Goal: Task Accomplishment & Management: Manage account settings

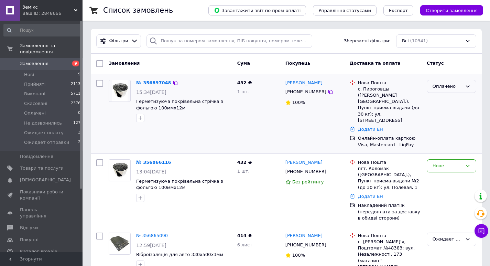
click at [460, 84] on div "Оплачено" at bounding box center [448, 86] width 30 height 7
click at [449, 142] on li "Ожидает отправки" at bounding box center [451, 149] width 49 height 20
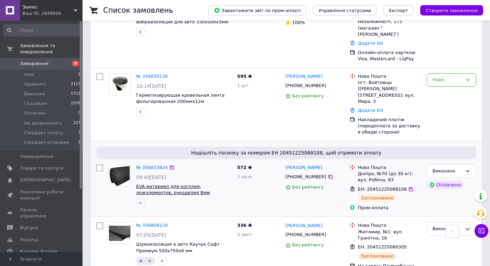
scroll to position [198, 0]
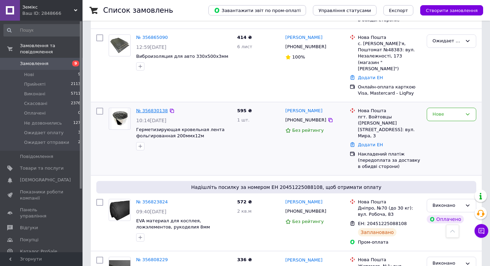
click at [151, 108] on link "№ 356830138" at bounding box center [152, 110] width 32 height 5
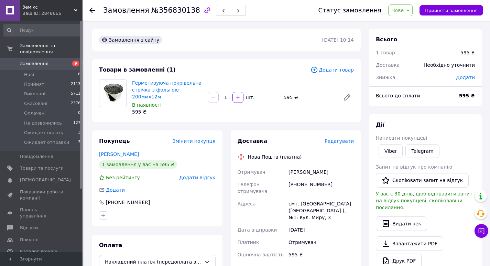
click at [483, 131] on div "Всього 1 товар 595 ₴ Доставка Необхідно уточнити Знижка Додати Всього до сплати…" at bounding box center [425, 244] width 121 height 430
click at [387, 152] on link "Viber" at bounding box center [391, 151] width 24 height 14
click at [476, 163] on div "[PERSON_NAME] покупцеві Viber Telegram Запит на відгук про компанію   Скопіюват…" at bounding box center [425, 203] width 113 height 178
drag, startPoint x: 202, startPoint y: 89, endPoint x: 131, endPoint y: 84, distance: 70.7
click at [131, 84] on div "Герметизуюча покрівельна стрічка з фольгою 200ммх12м В наявності 595 ₴" at bounding box center [167, 97] width 76 height 39
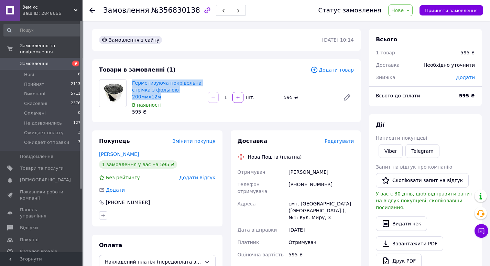
copy link "Герметизуюча покрівельна стрічка з фольгою 200ммх12м"
click at [475, 92] on div "595 ₴" at bounding box center [467, 95] width 24 height 15
click at [173, 8] on span "№356830138" at bounding box center [175, 10] width 49 height 8
copy span "356830138"
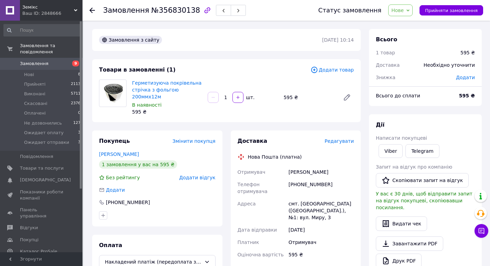
click at [485, 144] on div "Всього 1 товар 595 ₴ Доставка Необхідно уточнити Знижка Додати Всього до сплати…" at bounding box center [425, 244] width 121 height 430
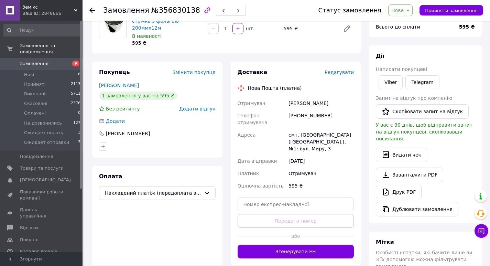
scroll to position [172, 0]
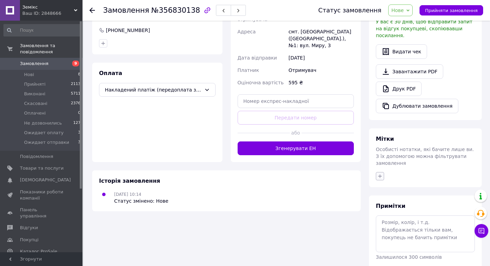
click at [379, 172] on button "button" at bounding box center [380, 176] width 8 height 8
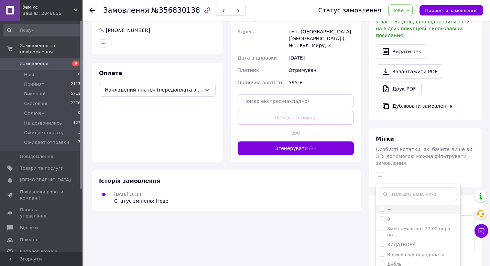
click at [380, 207] on input "+" at bounding box center [382, 209] width 4 height 4
checkbox input "true"
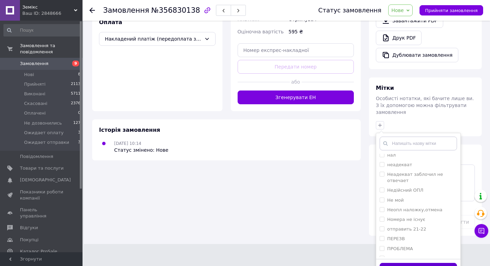
click at [433, 263] on button "Додати мітку" at bounding box center [418, 269] width 77 height 13
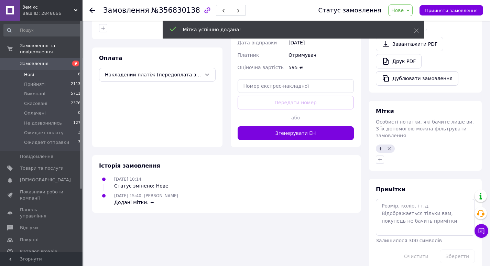
scroll to position [186, 0]
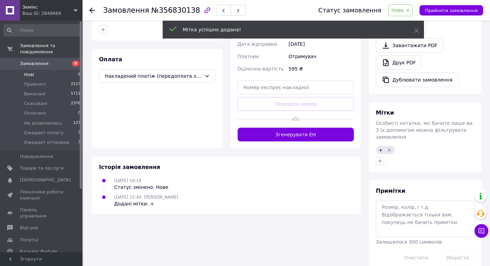
click at [31, 72] on span "Нові" at bounding box center [29, 75] width 10 height 6
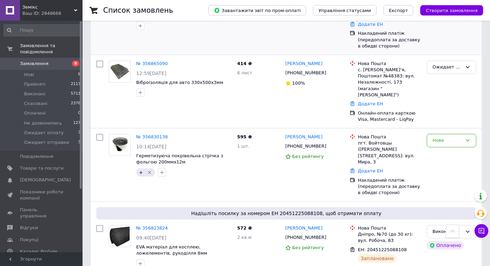
scroll to position [206, 0]
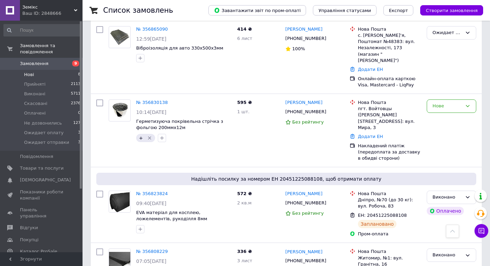
click at [46, 70] on li "Нові 8" at bounding box center [42, 75] width 85 height 10
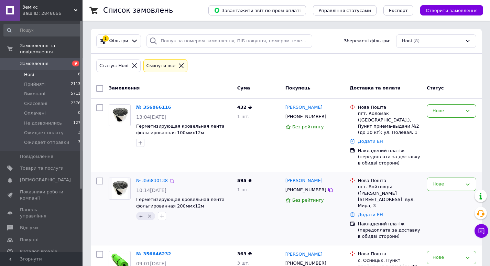
scroll to position [34, 0]
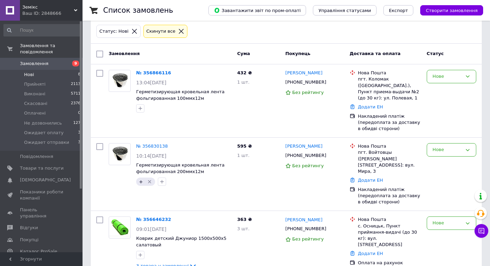
click at [155, 216] on div "№ 356646232" at bounding box center [154, 220] width 36 height 8
click at [155, 217] on link "№ 356646232" at bounding box center [153, 219] width 35 height 5
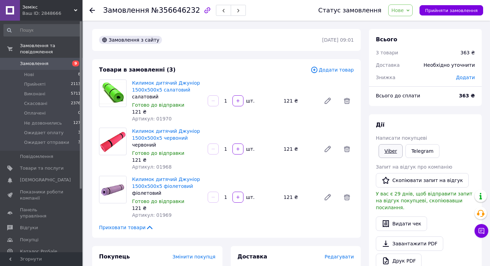
click at [392, 152] on link "Viber" at bounding box center [391, 151] width 24 height 14
click at [474, 155] on div "Viber Telegram" at bounding box center [426, 151] width 102 height 17
click at [167, 9] on span "№356646232" at bounding box center [175, 10] width 49 height 8
copy span "356646232"
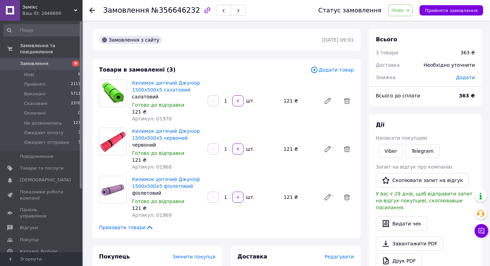
click at [489, 152] on div "Замовлення №356646232 Статус замовлення [GEOGRAPHIC_DATA] Скасовано Оплачено Не…" at bounding box center [287, 267] width 406 height 493
drag, startPoint x: 190, startPoint y: 88, endPoint x: 132, endPoint y: 81, distance: 59.0
click at [132, 81] on div "Килимок дитячий Джуніор 1500х500х5 салатовий салатовий Готово до відправки 121 …" at bounding box center [167, 100] width 76 height 45
copy link "Килимок дитячий Джуніор 1500х500х5 салатовий"
click at [484, 131] on div "Всього 3 товари 363 ₴ Доставка Необхідно уточнити Знижка Додати Всього до сплат…" at bounding box center [425, 267] width 121 height 477
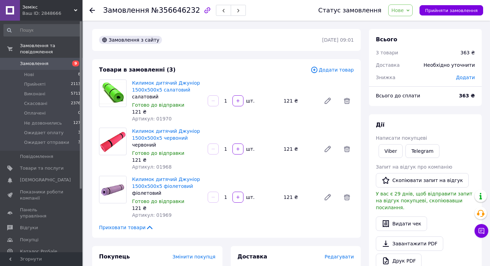
click at [174, 11] on span "№356646232" at bounding box center [175, 10] width 49 height 8
copy span "356646232"
click at [482, 145] on div "Всього 3 товари 363 ₴ Доставка Необхідно уточнити Знижка Додати Всього до сплат…" at bounding box center [425, 267] width 121 height 477
click at [476, 109] on div "Всього 3 товари 363 ₴ Доставка Необхідно уточнити Знижка Додати Всього до сплат…" at bounding box center [425, 244] width 113 height 430
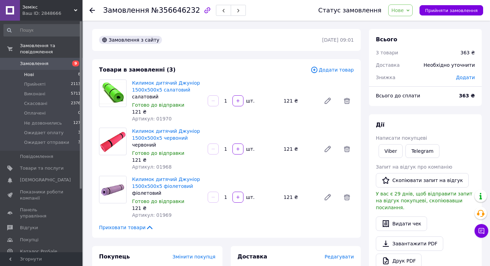
click at [23, 70] on li "Нові 8" at bounding box center [42, 75] width 85 height 10
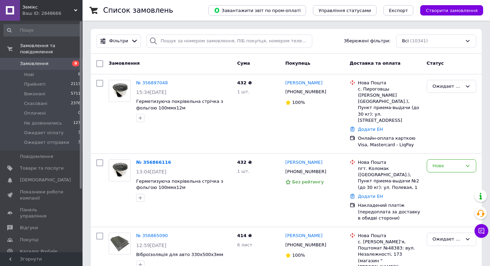
click at [156, 160] on link "№ 356866116" at bounding box center [153, 162] width 35 height 5
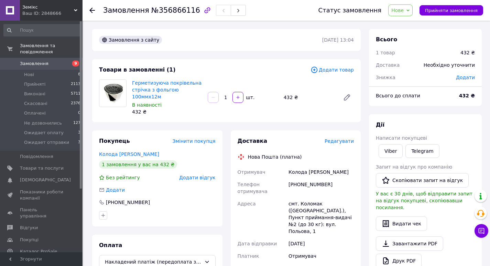
click at [396, 133] on div "[PERSON_NAME] покупцеві Viber Telegram Запит на відгук про компанію   Скопіюват…" at bounding box center [425, 203] width 99 height 164
click at [390, 148] on link "Viber" at bounding box center [391, 151] width 24 height 14
drag, startPoint x: 202, startPoint y: 88, endPoint x: 131, endPoint y: 79, distance: 71.1
click at [131, 79] on div "Герметизуюча покрівельна стрічка з фольгою 100ммх12м В наявності 432 ₴" at bounding box center [167, 97] width 76 height 39
copy link "Герметизуюча покрівельна стрічка з фольгою 100ммх12м"
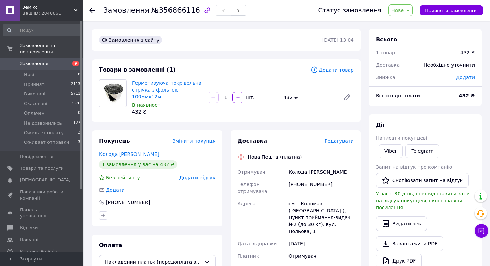
click at [484, 138] on div "Всього 1 товар 432 ₴ Доставка Необхідно уточнити Знижка Додати Всього до сплати…" at bounding box center [425, 244] width 121 height 430
click at [178, 13] on span "№356866116" at bounding box center [175, 10] width 49 height 8
copy span "356866116"
click at [485, 109] on div "Всього 1 товар 432 ₴ Доставка Необхідно уточнити Знижка Додати Всього до сплати…" at bounding box center [425, 244] width 121 height 430
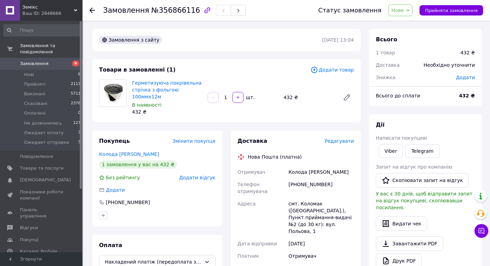
scroll to position [138, 0]
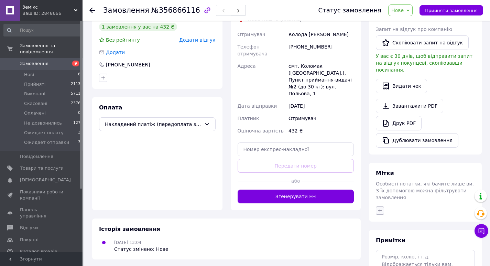
click at [379, 208] on icon "button" at bounding box center [380, 211] width 6 height 6
click at [383, 241] on input "+" at bounding box center [382, 243] width 4 height 4
checkbox input "true"
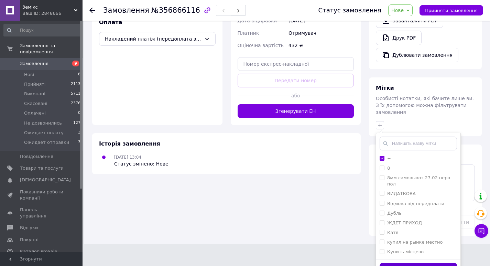
click at [405, 263] on button "Додати мітку" at bounding box center [418, 269] width 77 height 13
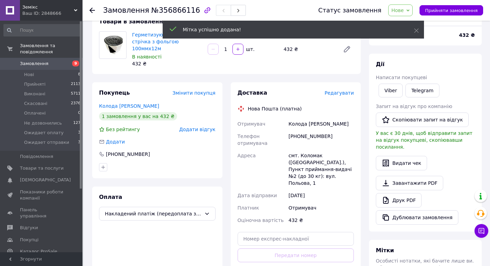
scroll to position [0, 0]
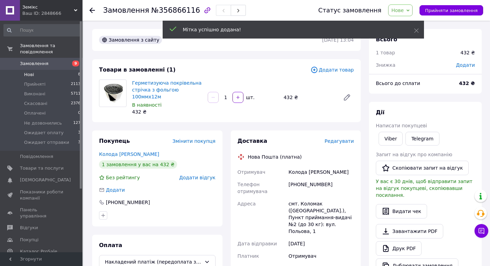
click at [36, 70] on li "Нові 8" at bounding box center [42, 75] width 85 height 10
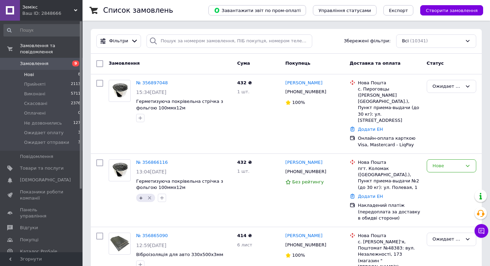
click at [46, 70] on li "Нові 8" at bounding box center [42, 75] width 85 height 10
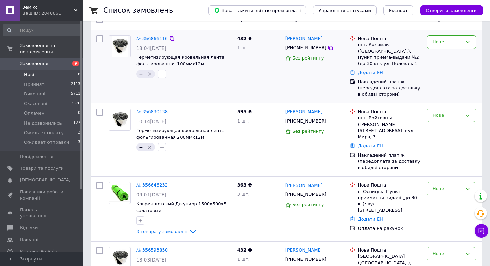
scroll to position [138, 0]
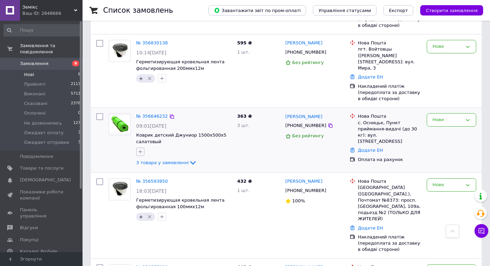
click at [142, 149] on icon "button" at bounding box center [141, 152] width 6 height 6
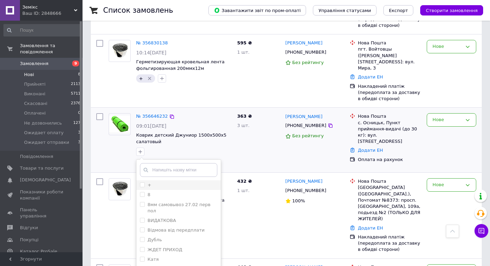
click at [141, 182] on input "+" at bounding box center [142, 184] width 4 height 4
checkbox input "true"
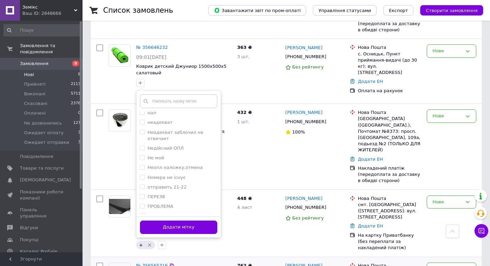
scroll to position [241, 0]
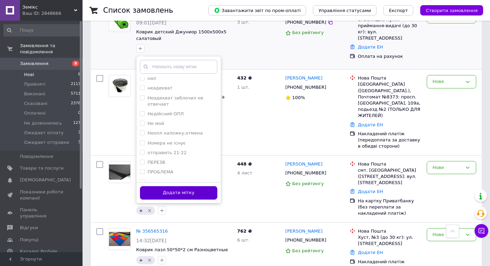
click at [194, 186] on button "Додати мітку" at bounding box center [178, 192] width 77 height 13
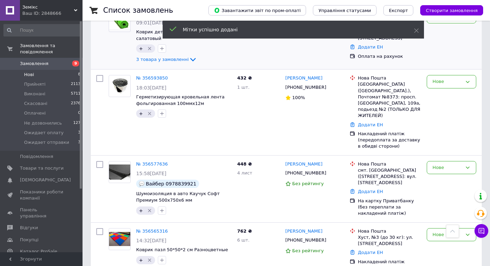
scroll to position [369, 0]
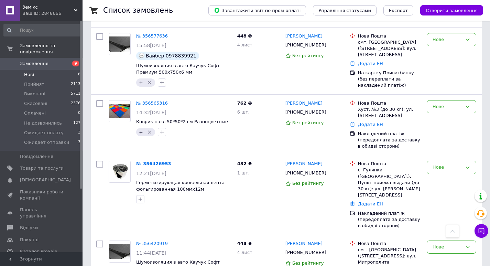
click at [63, 70] on li "Нові 8" at bounding box center [42, 75] width 85 height 10
click at [469, 97] on div "Нове" at bounding box center [451, 124] width 55 height 55
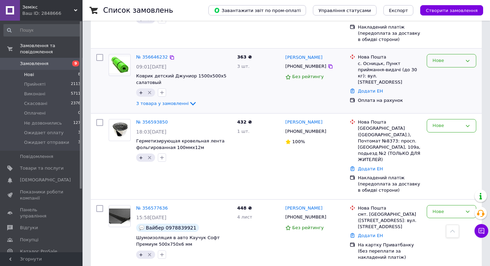
click at [456, 57] on div "Нове" at bounding box center [448, 60] width 30 height 7
click at [452, 113] on li "Ожидает отправки" at bounding box center [451, 123] width 49 height 20
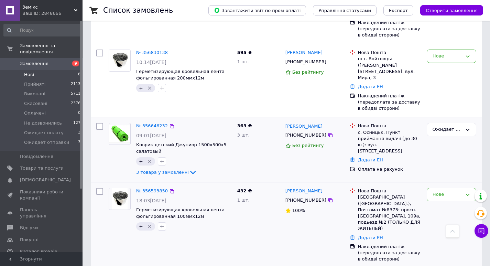
scroll to position [94, 0]
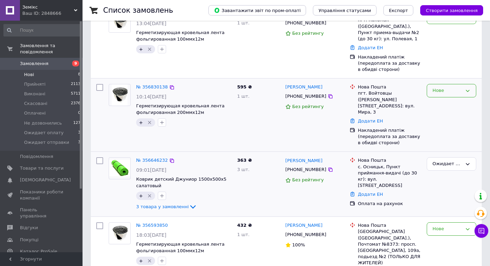
click at [447, 87] on div "Нове" at bounding box center [448, 90] width 30 height 7
click at [439, 143] on li "Ожидает отправки" at bounding box center [451, 153] width 49 height 20
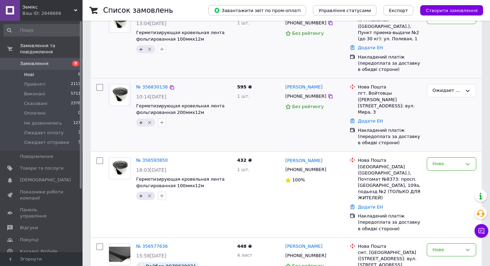
click at [474, 60] on div "Нове" at bounding box center [451, 41] width 55 height 67
click at [481, 61] on div "№ 356866116 13:04[DATE] Герметизирующая кровельная лента фольгированная 100ммх1…" at bounding box center [286, 41] width 391 height 73
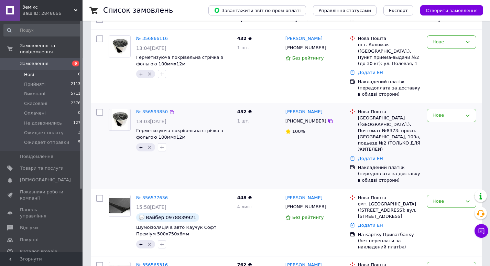
scroll to position [103, 0]
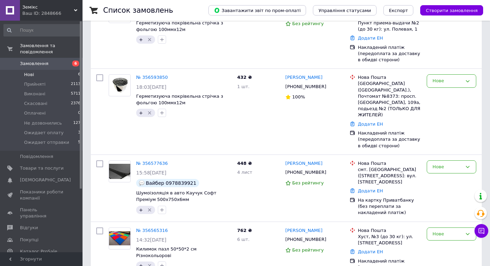
click at [487, 100] on div "Список замовлень Завантажити звіт по пром-оплаті Управління статусами Експорт С…" at bounding box center [287, 170] width 408 height 547
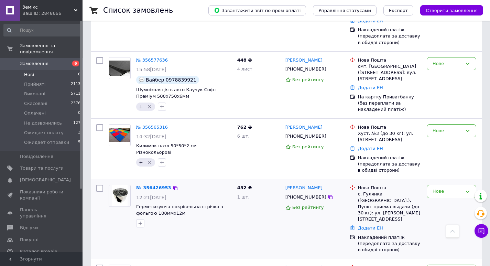
scroll to position [243, 0]
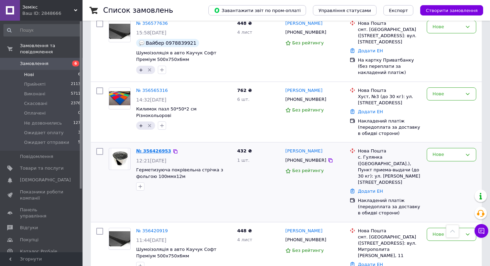
click at [145, 148] on link "№ 356426953" at bounding box center [153, 150] width 35 height 5
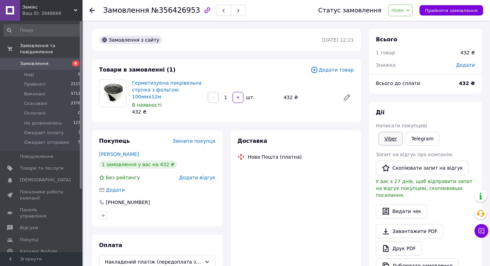
click at [391, 143] on link "Viber" at bounding box center [391, 139] width 24 height 14
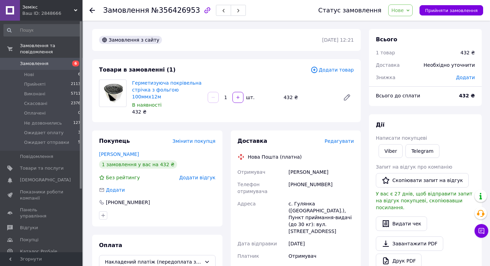
click at [483, 120] on div "Всього 1 товар 432 ₴ Доставка Необхідно уточнити Знижка Додати Всього до сплати…" at bounding box center [425, 244] width 121 height 430
click at [173, 13] on span "№356426953" at bounding box center [175, 10] width 49 height 8
copy span "356426953"
drag, startPoint x: 479, startPoint y: 134, endPoint x: 452, endPoint y: 127, distance: 28.5
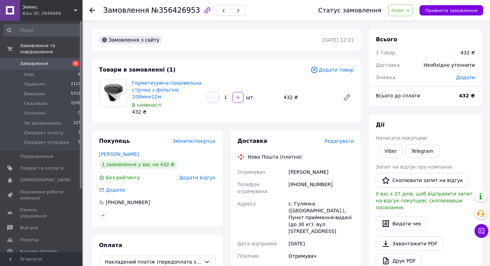
click at [479, 134] on div "Дії Написати покупцеві Viber Telegram Запит на відгук про компанію   Скопіювати…" at bounding box center [425, 203] width 113 height 178
drag, startPoint x: 200, startPoint y: 91, endPoint x: 131, endPoint y: 83, distance: 69.3
click at [131, 83] on div "Герметизуюча покрівельна стрічка з фольгою 100ммх12м В наявності 432 ₴" at bounding box center [167, 97] width 76 height 39
copy link "Герметизуюча покрівельна стрічка з фольгою 100ммх12м"
